Goal: Check status: Check status

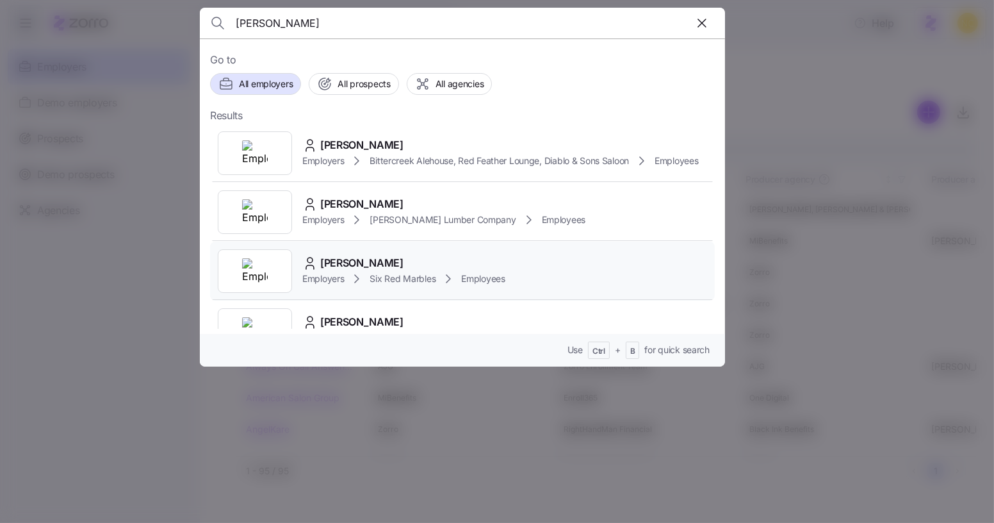
type input "geri"
click at [362, 286] on icon at bounding box center [356, 278] width 15 height 15
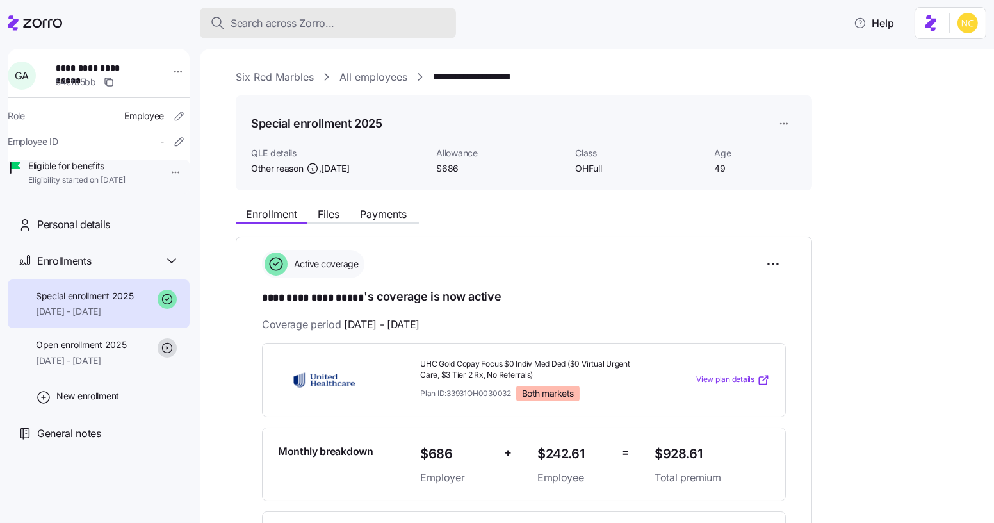
click at [366, 21] on div "Search across Zorro..." at bounding box center [328, 23] width 236 height 16
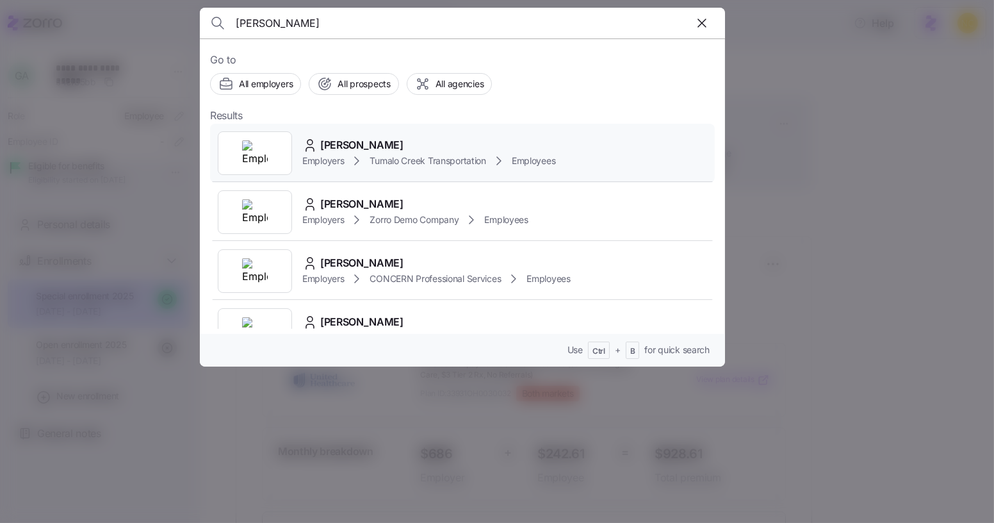
type input "tanya"
click at [376, 145] on span "Tanya Hayes" at bounding box center [361, 145] width 83 height 16
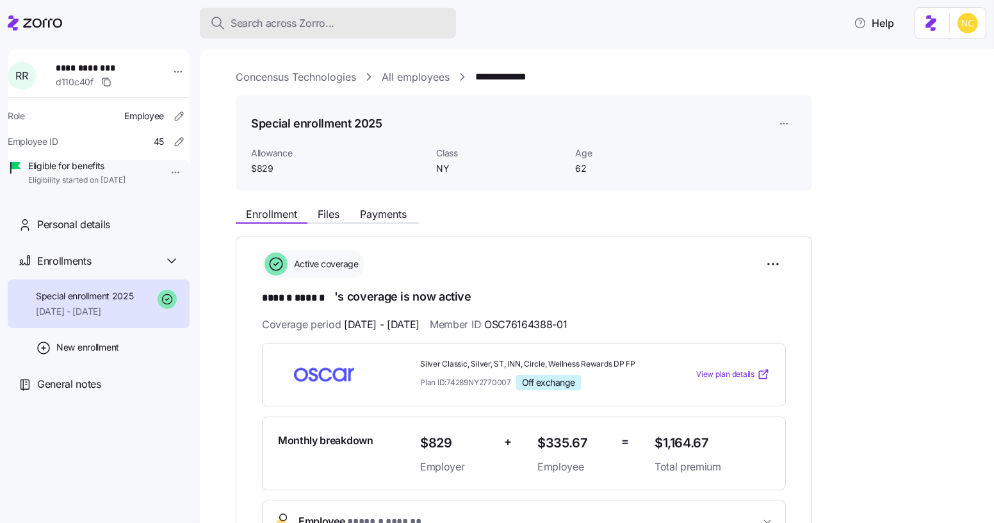
click at [320, 17] on span "Search across Zorro..." at bounding box center [283, 23] width 104 height 16
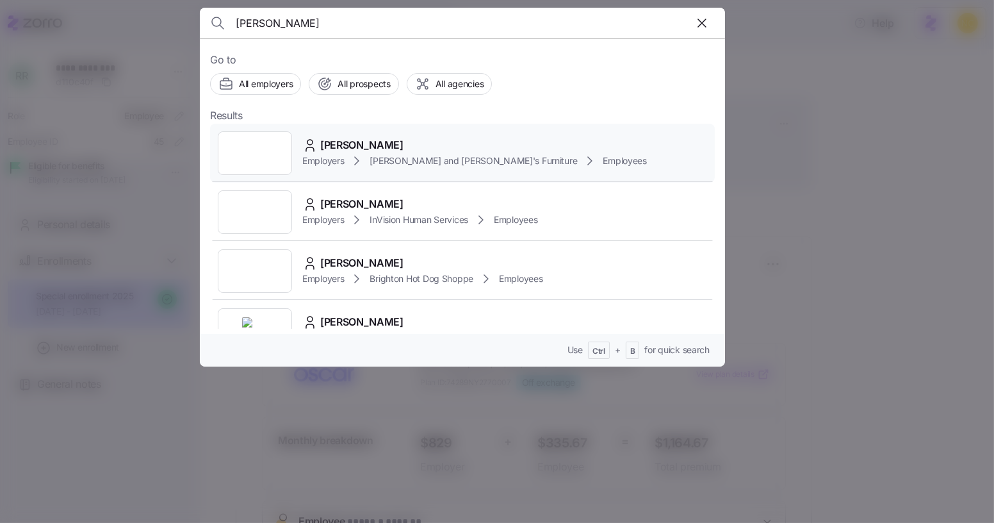
type input "[PERSON_NAME]"
click at [363, 137] on span "[PERSON_NAME]" at bounding box center [361, 145] width 83 height 16
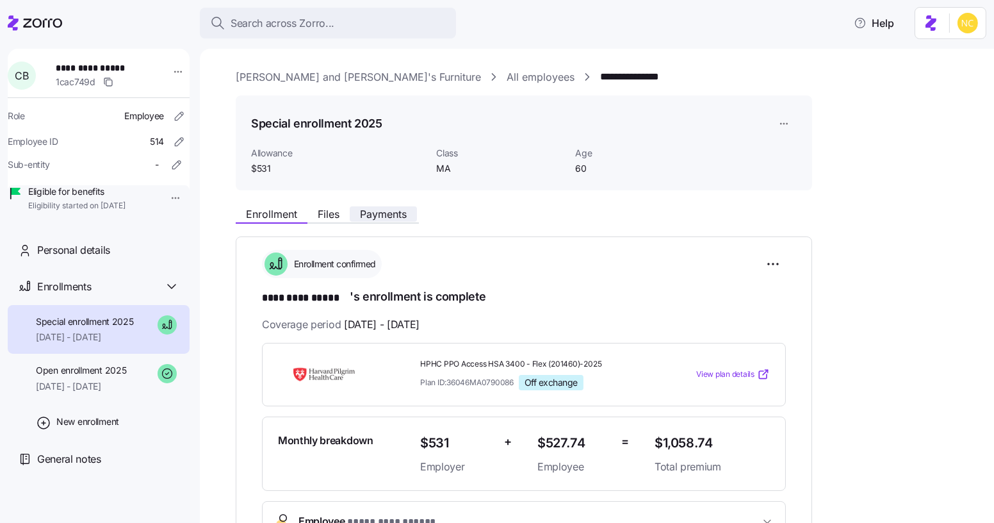
click at [378, 213] on span "Payments" at bounding box center [383, 214] width 47 height 10
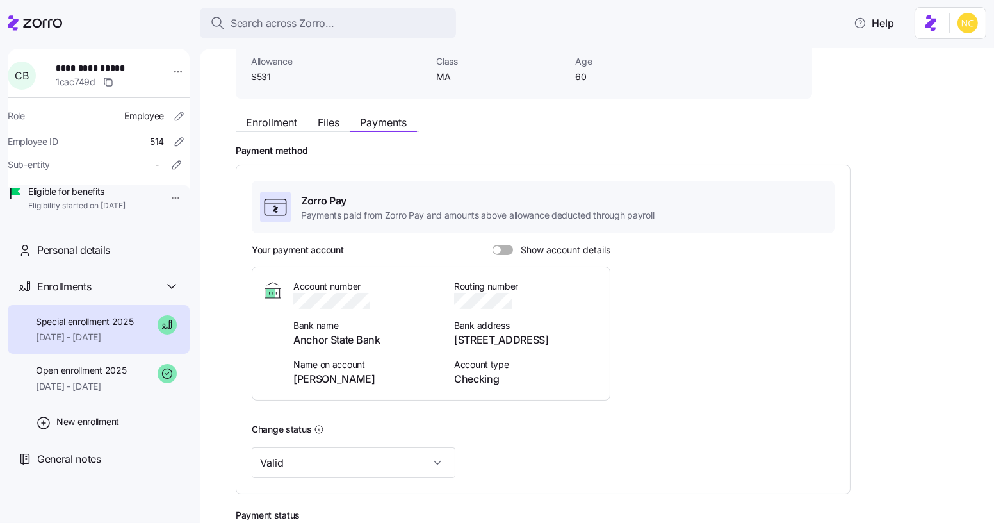
scroll to position [247, 0]
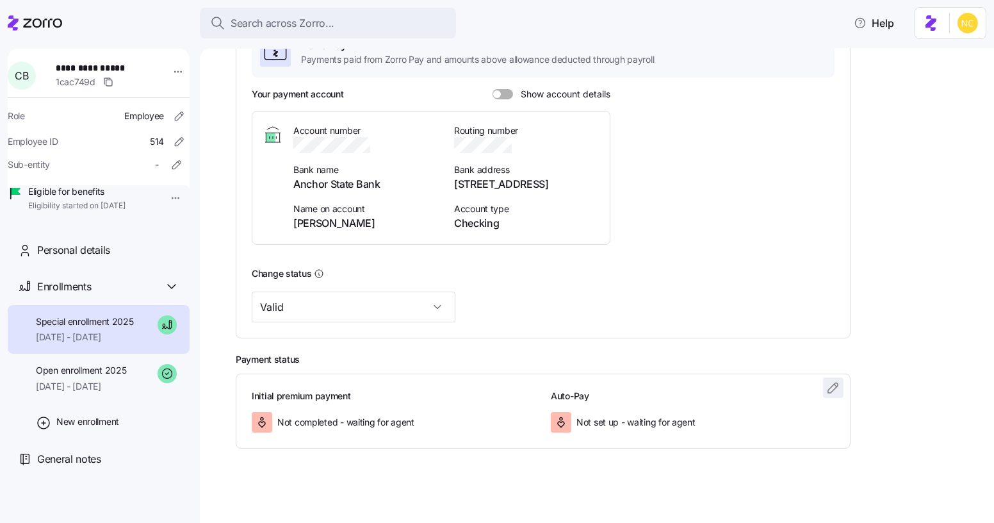
click at [827, 380] on icon "button" at bounding box center [832, 387] width 15 height 15
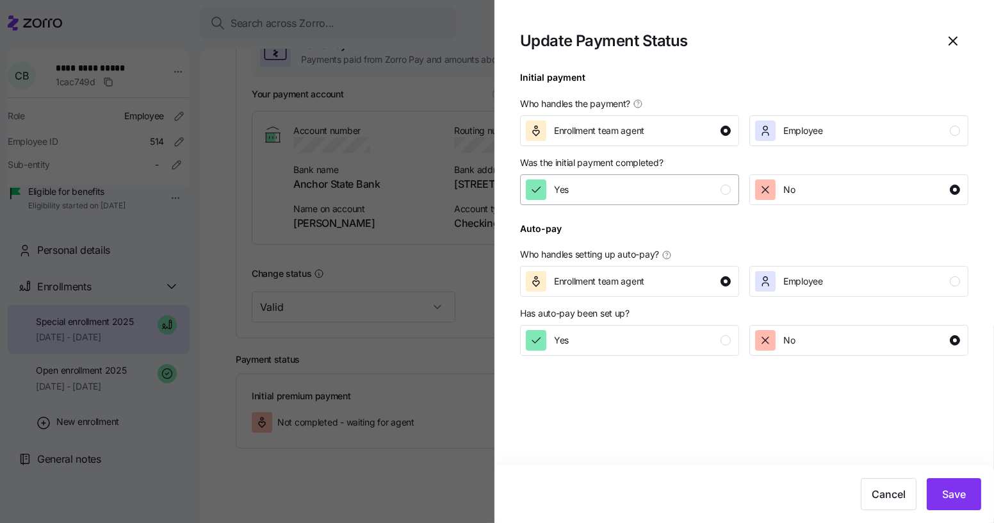
click at [665, 188] on div "Yes" at bounding box center [628, 189] width 205 height 20
click at [661, 348] on div "Yes" at bounding box center [628, 340] width 205 height 20
click at [930, 483] on button "Save" at bounding box center [954, 494] width 54 height 32
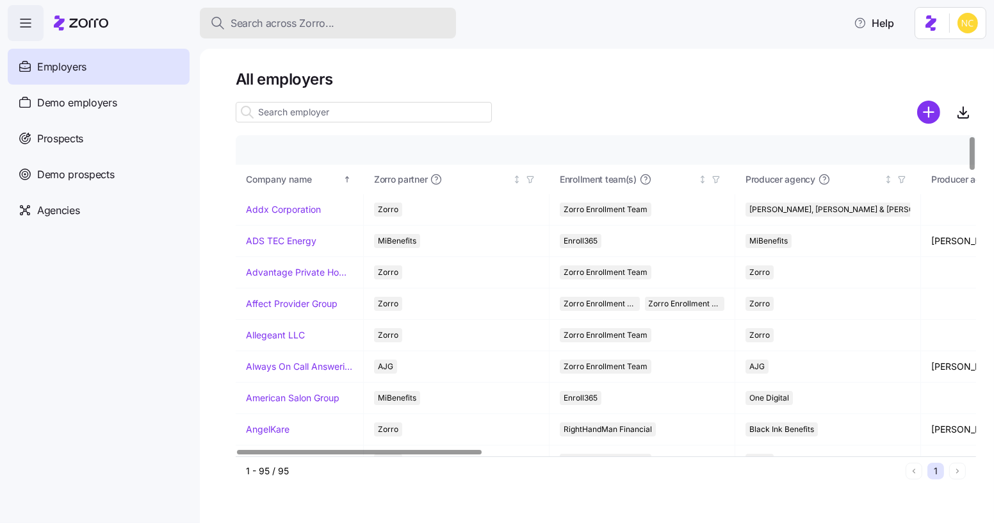
click at [369, 11] on button "Search across Zorro..." at bounding box center [328, 23] width 256 height 31
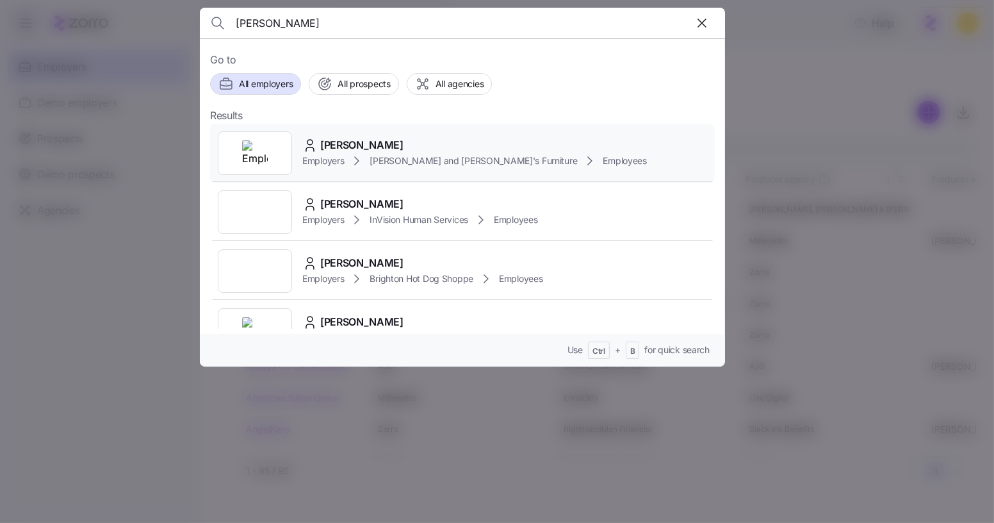
type input "[PERSON_NAME]"
click at [371, 132] on div "[PERSON_NAME] Employers [PERSON_NAME] and [PERSON_NAME]'s Furniture Employees" at bounding box center [462, 153] width 505 height 59
